Goal: Feedback & Contribution: Submit feedback/report problem

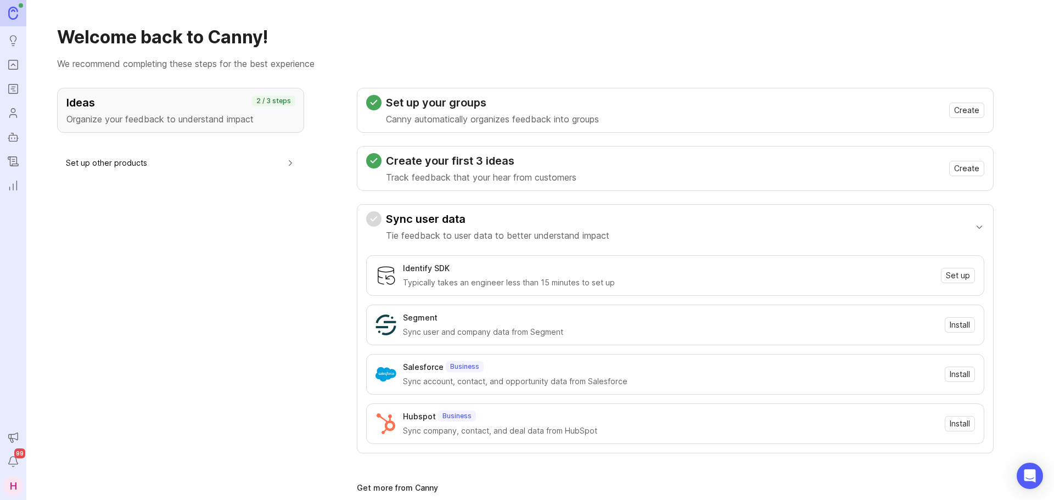
drag, startPoint x: 0, startPoint y: 0, endPoint x: 15, endPoint y: 69, distance: 70.2
click at [15, 69] on icon "Portal" at bounding box center [13, 64] width 12 height 13
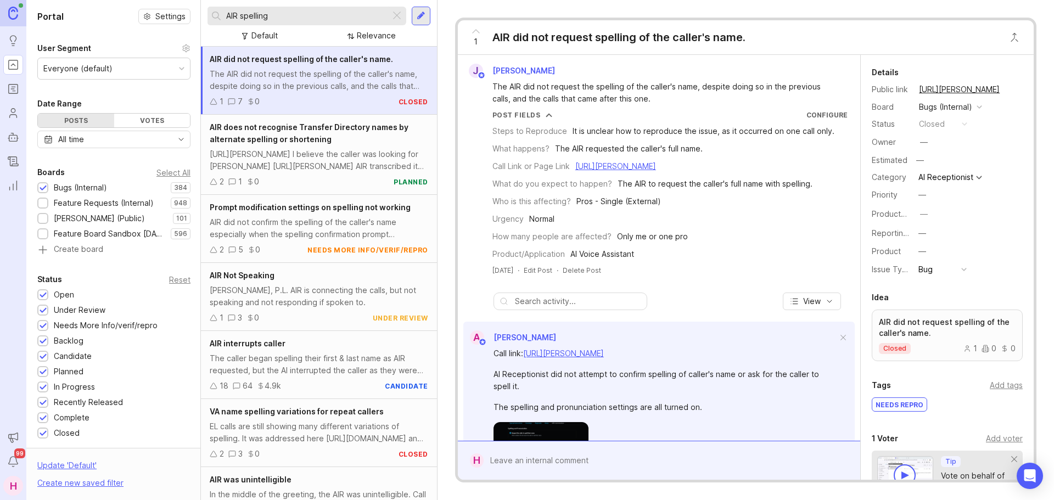
click at [395, 16] on div at bounding box center [396, 16] width 13 height 14
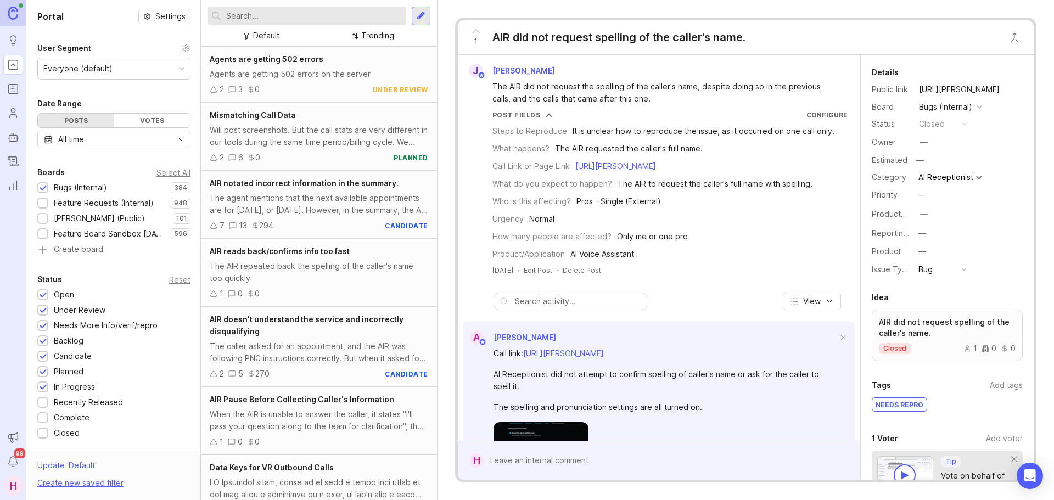
click at [318, 17] on input "text" at bounding box center [314, 16] width 176 height 12
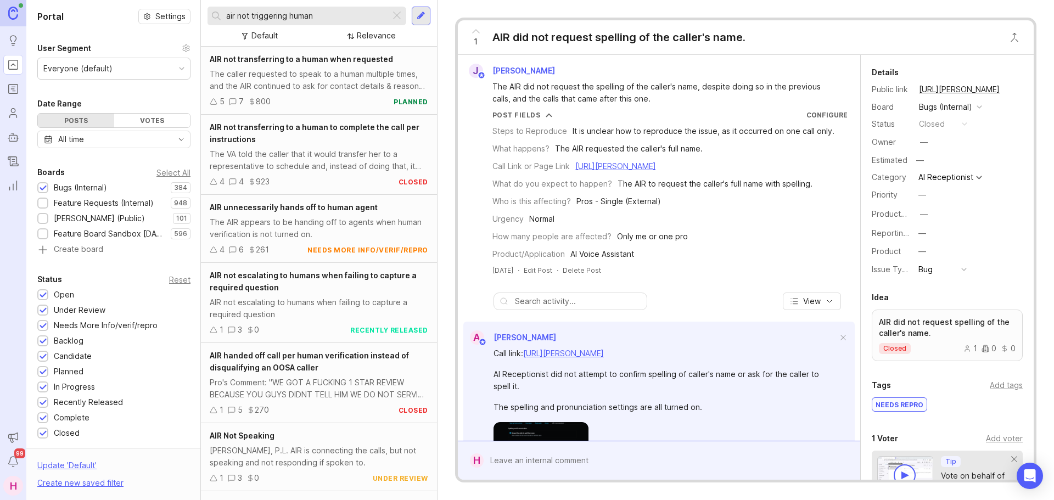
type input "air not triggering human"
click at [322, 212] on div "AIR unnecessarily hands off to human agent" at bounding box center [319, 207] width 218 height 12
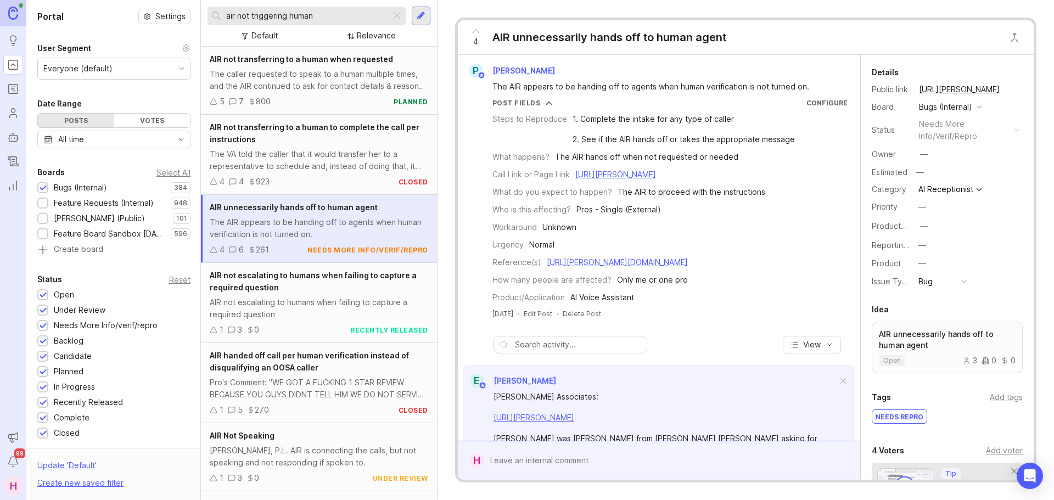
click at [478, 33] on icon at bounding box center [475, 31] width 13 height 13
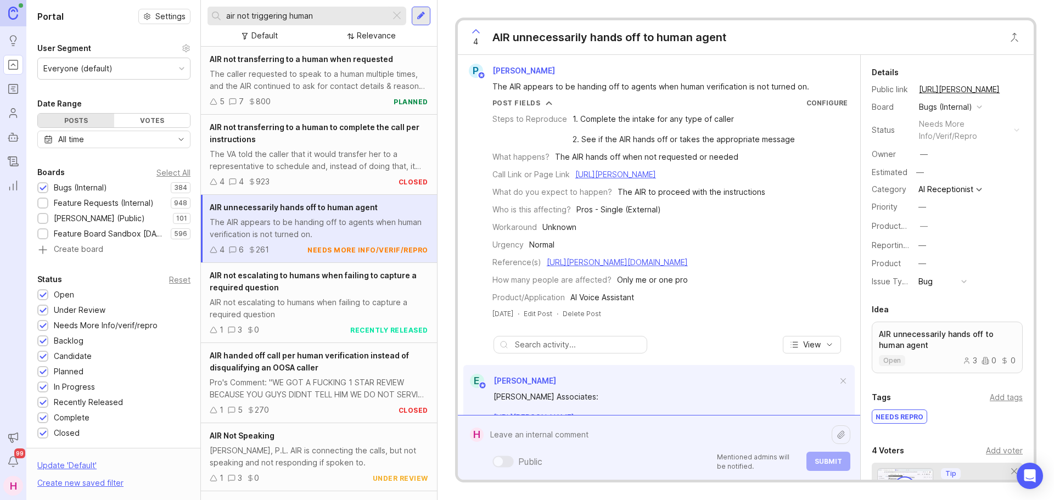
click at [637, 462] on div "Public Mentioned admins will be notified. Submit" at bounding box center [667, 447] width 367 height 47
drag, startPoint x: 572, startPoint y: 433, endPoint x: 511, endPoint y: 448, distance: 63.2
click at [511, 448] on div "Calls from Calls from Public Mentioned admins will be notified. Submit" at bounding box center [667, 447] width 367 height 47
paste textarea "Compu-Gen Technologies"
paste textarea "[URL][PERSON_NAME]"
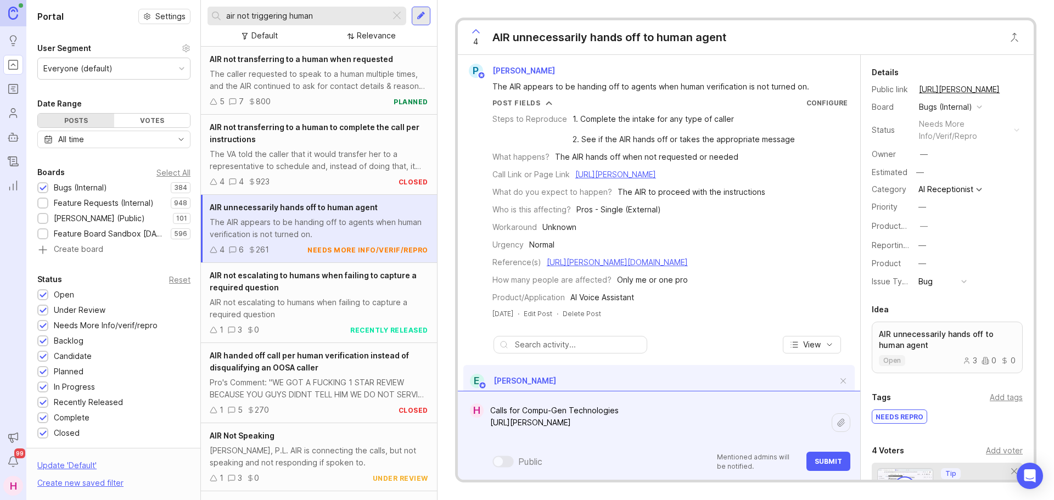
paste textarea "[URL][PERSON_NAME]"
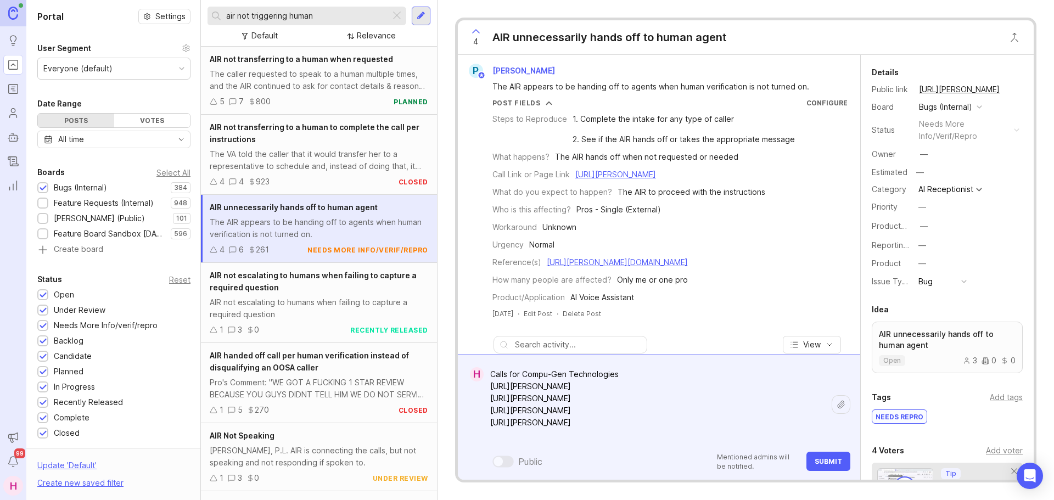
paste textarea "[URL][PERSON_NAME]"
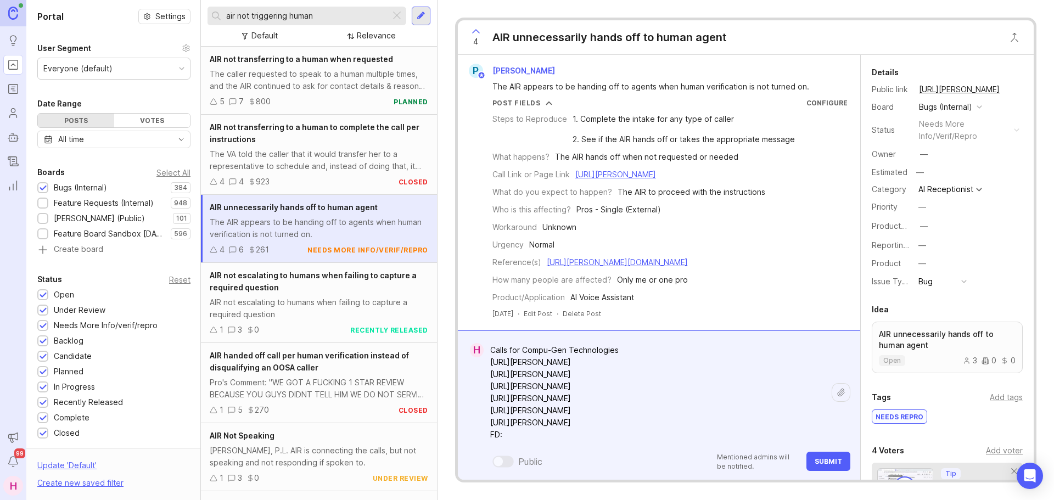
paste textarea "[URL][PERSON_NAME][DOMAIN_NAME]"
click at [773, 360] on textarea "Calls for Compu-Gen Technologies [URL][PERSON_NAME] [URL][PERSON_NAME] [URL][PE…" at bounding box center [658, 392] width 348 height 105
paste textarea "Per the instructions, these are already set to end the caller after the require…"
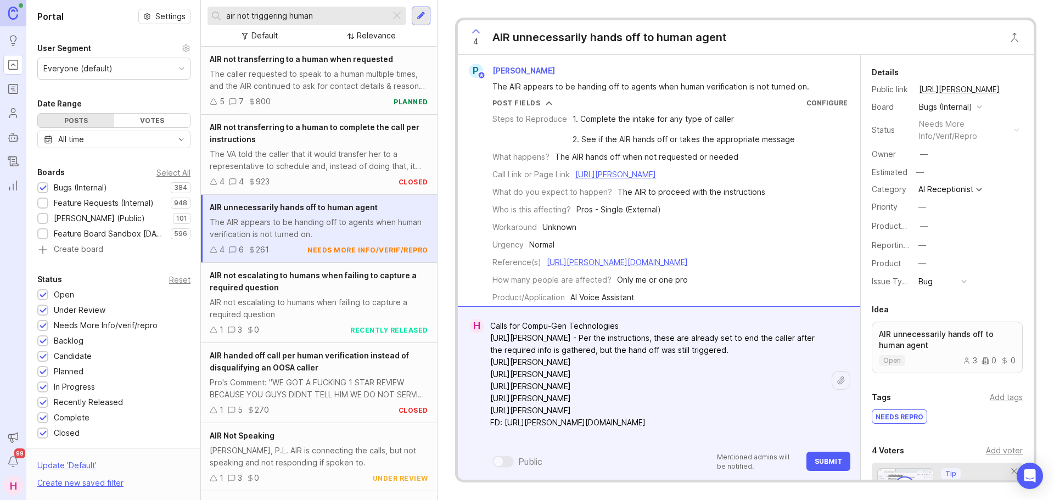
click at [777, 372] on textarea "Calls for Compu-Gen Technologies [URL][PERSON_NAME] - Per the instructions, the…" at bounding box center [658, 381] width 348 height 130
paste textarea "Per the instructions, these are already set to end the caller after the require…"
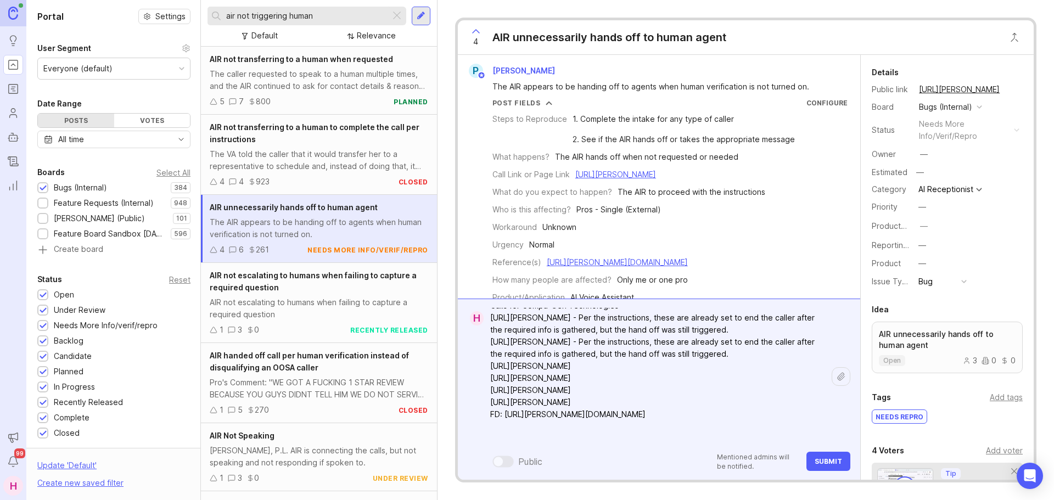
scroll to position [16, 0]
click at [783, 387] on textarea "Calls for Compu-Gen Technologies [URL][PERSON_NAME] - Per the instructions, the…" at bounding box center [658, 368] width 348 height 154
paste textarea "On this call, the caller did not ask to be transferred to a human receptionist.…"
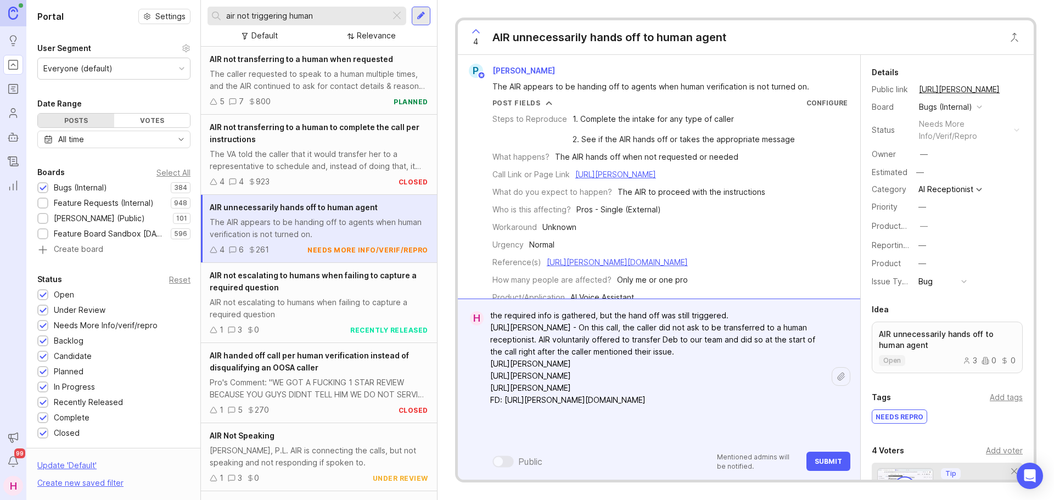
scroll to position [53, 0]
click at [777, 392] on textarea "Calls for Compu-Gen Technologies [URL][PERSON_NAME] - Per the instructions, the…" at bounding box center [658, 350] width 348 height 190
paste textarea "Not sure if this was triggered due to AIR having trouble determining which inst…"
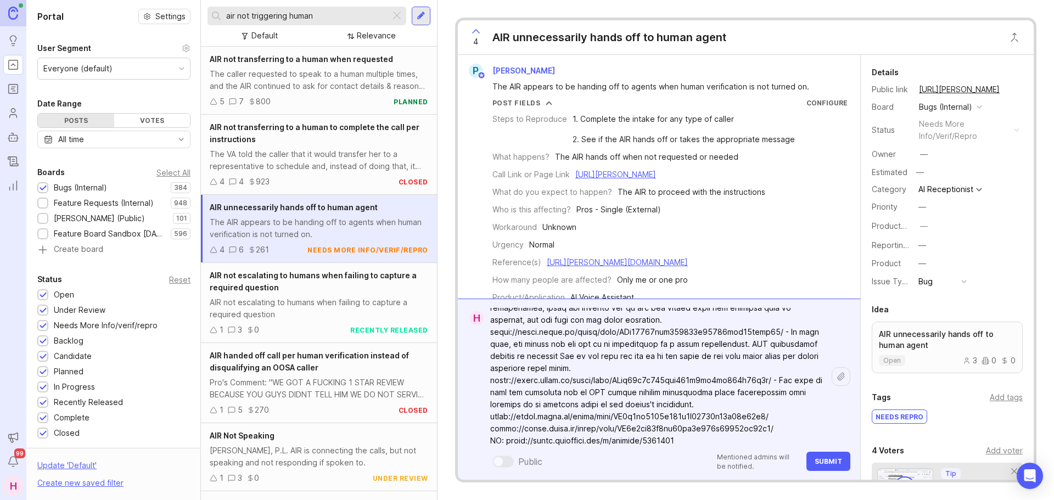
scroll to position [77, 0]
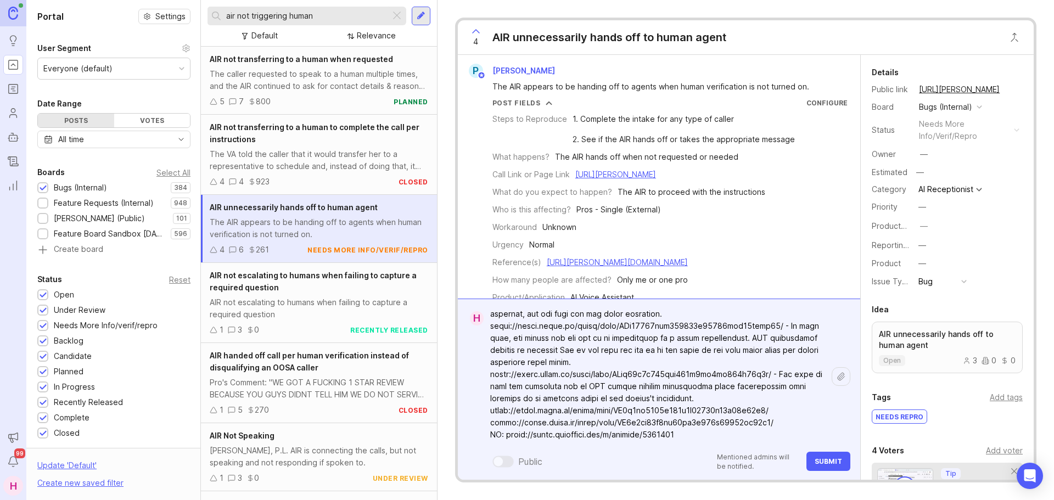
click at [792, 405] on textarea at bounding box center [658, 338] width 348 height 214
paste textarea "[PERSON_NAME] asked to speak to someone about arriving to the pro's location cl…"
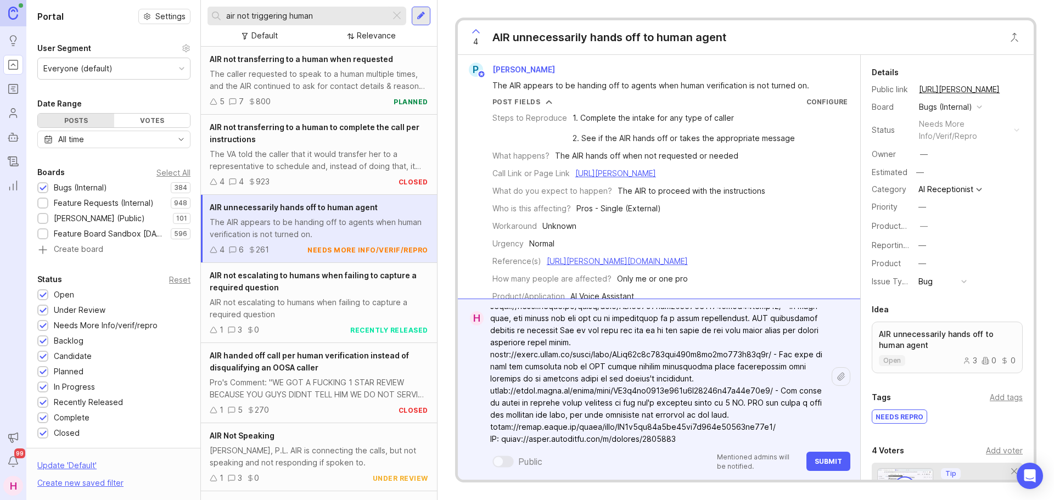
scroll to position [101, 0]
click at [785, 423] on textarea at bounding box center [658, 326] width 348 height 238
click at [689, 434] on textarea at bounding box center [658, 326] width 348 height 238
click at [783, 422] on textarea at bounding box center [658, 326] width 348 height 238
paste textarea "[PERSON_NAME] mentioned he was returning call from Rob. AIR confirmed their inf…"
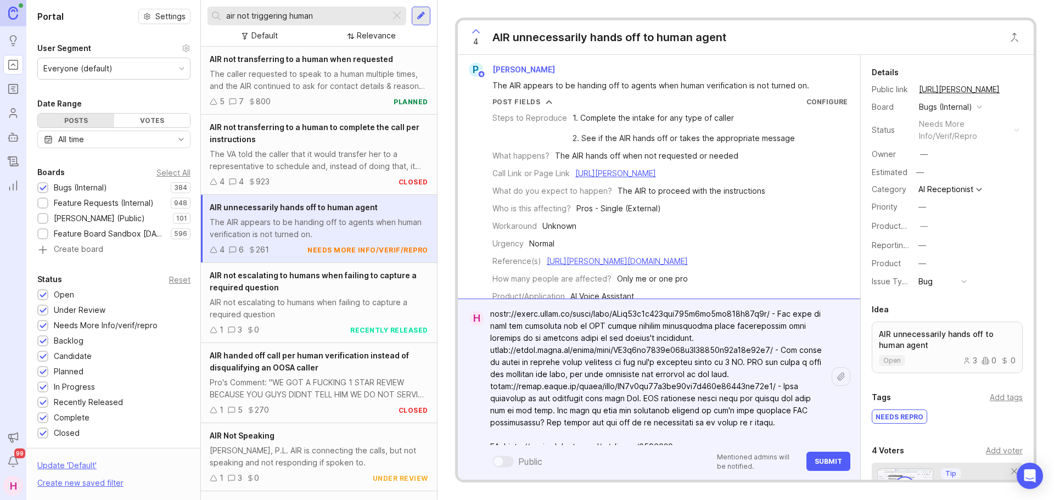
scroll to position [0, 0]
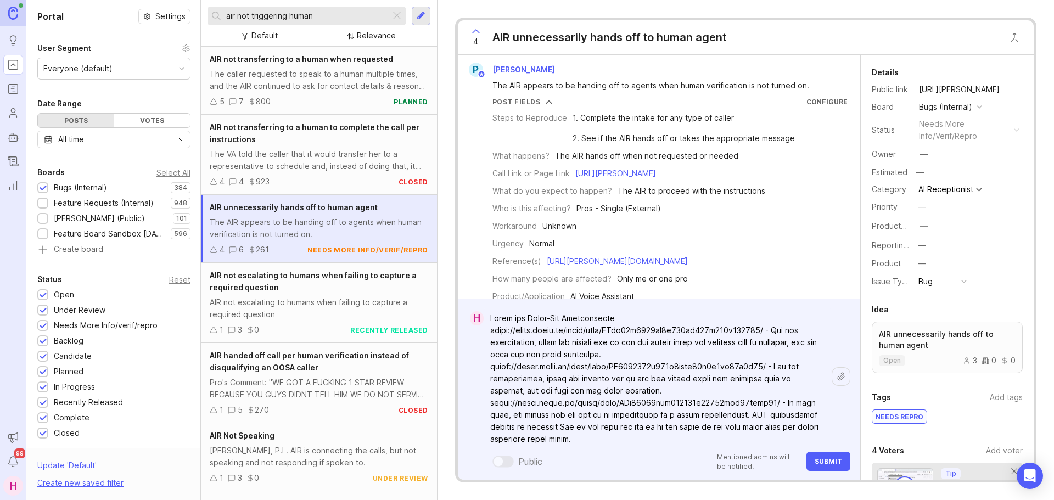
click at [669, 318] on textarea at bounding box center [658, 451] width 348 height 287
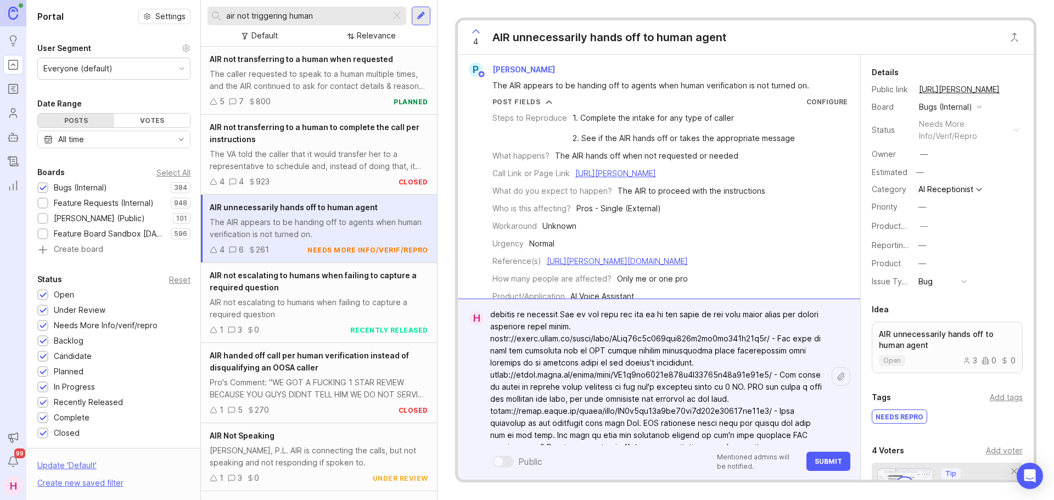
scroll to position [161, 0]
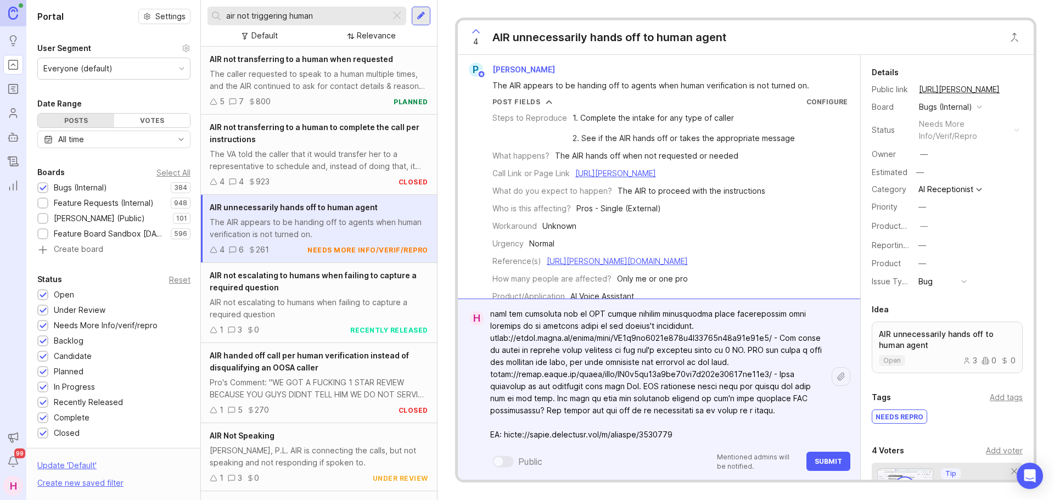
type textarea "Calls for Compu-Gen Technologies: [URL][PERSON_NAME] - Per the instructions, th…"
click at [825, 465] on button "Submit" at bounding box center [828, 461] width 44 height 19
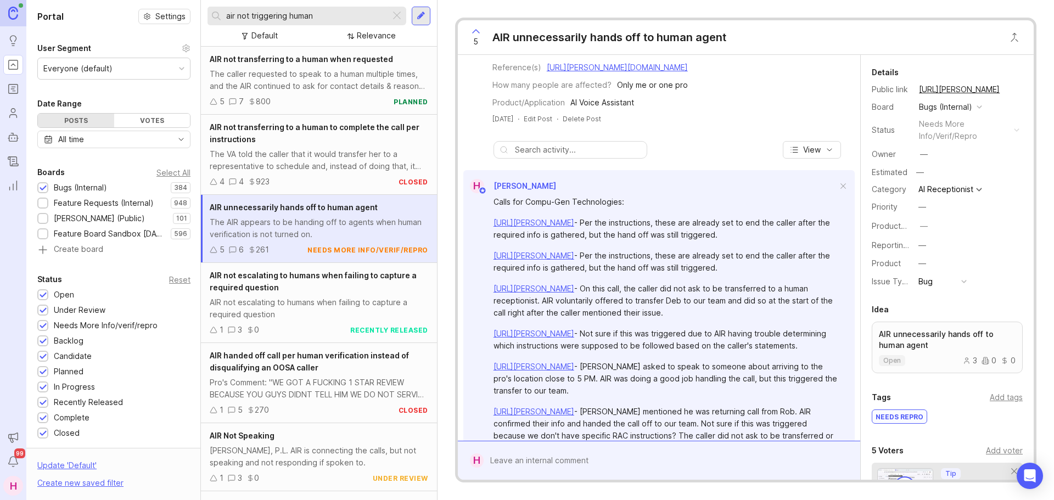
scroll to position [170, 0]
